Goal: Task Accomplishment & Management: Use online tool/utility

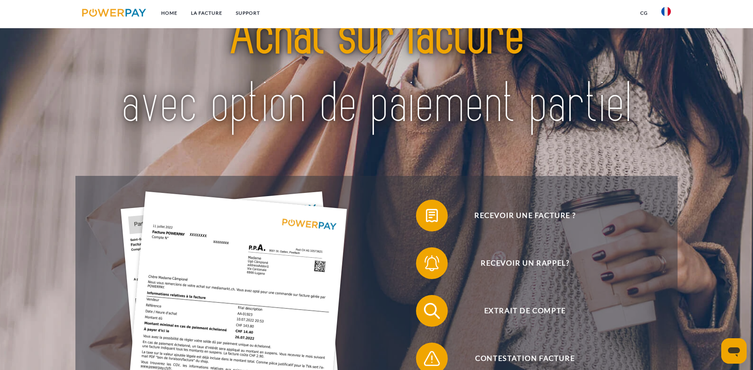
scroll to position [119, 0]
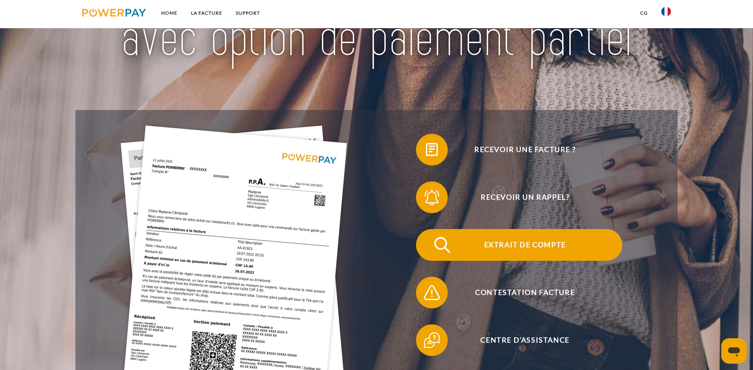
click at [428, 229] on span "Extrait de compte" at bounding box center [525, 245] width 195 height 32
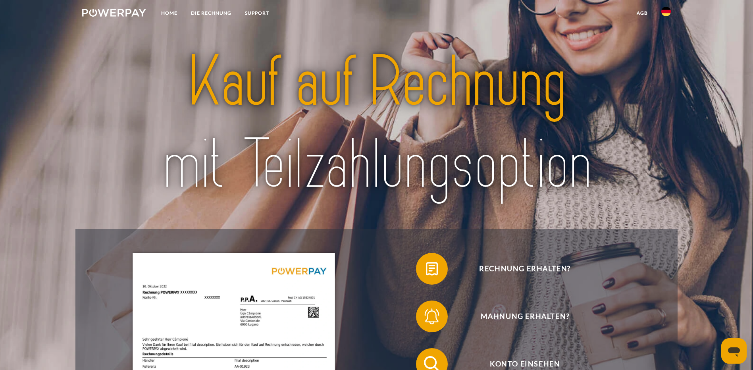
click at [663, 15] on img at bounding box center [666, 12] width 10 height 10
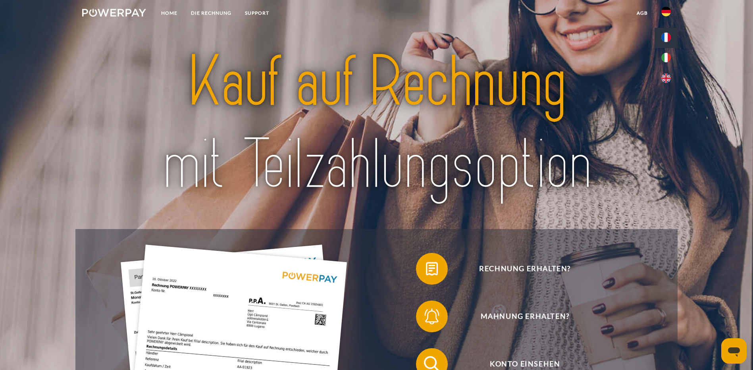
click at [664, 38] on img at bounding box center [666, 38] width 10 height 10
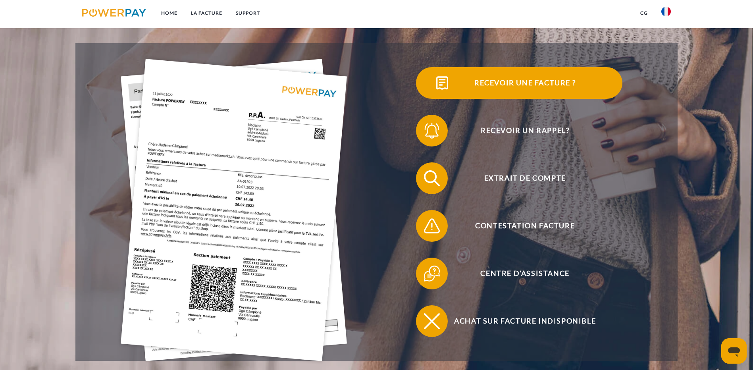
scroll to position [199, 0]
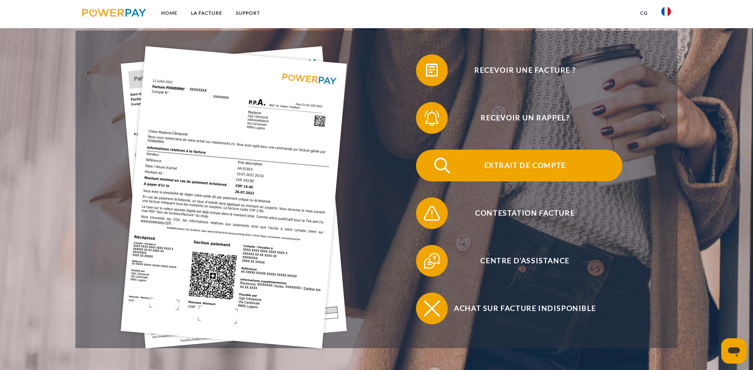
click at [428, 150] on span "Extrait de compte" at bounding box center [525, 166] width 195 height 32
